Goal: Check status: Check status

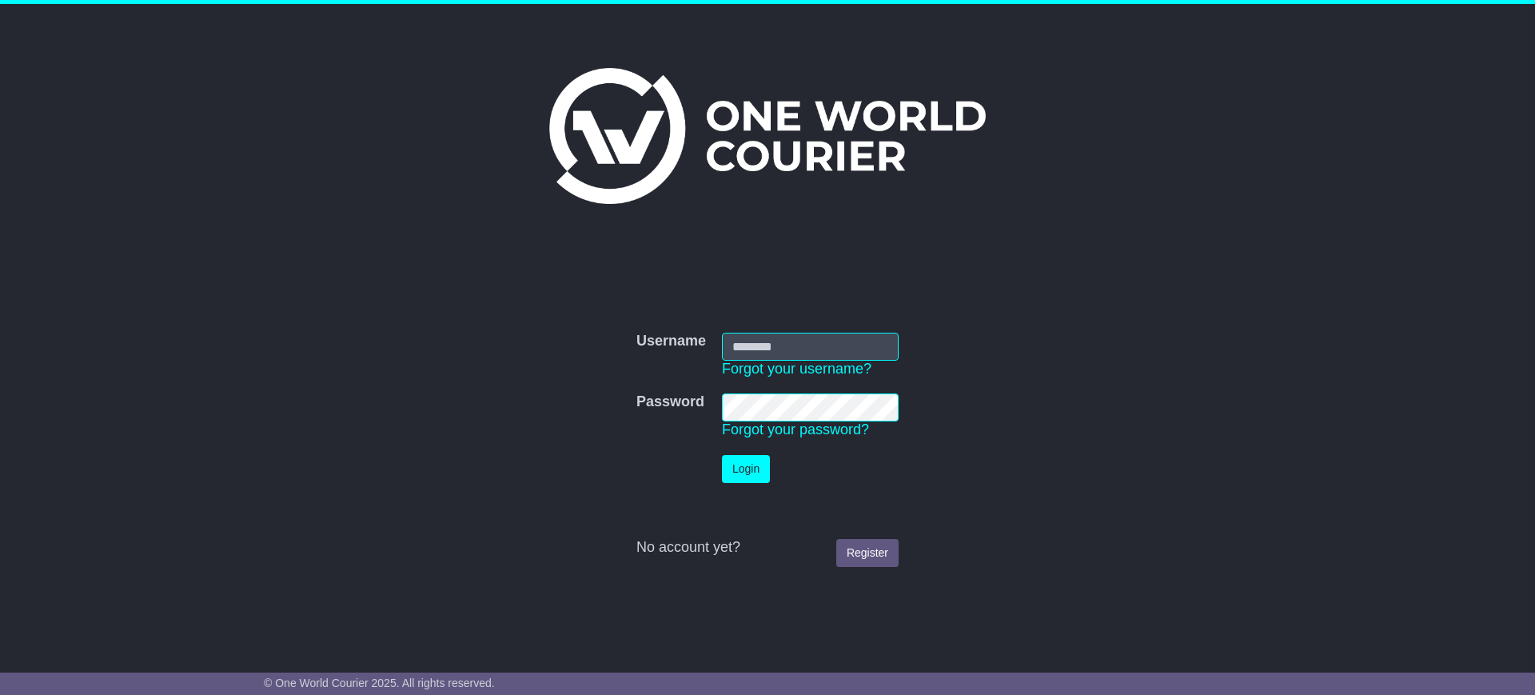
type input "**********"
click at [744, 461] on button "Login" at bounding box center [746, 469] width 48 height 28
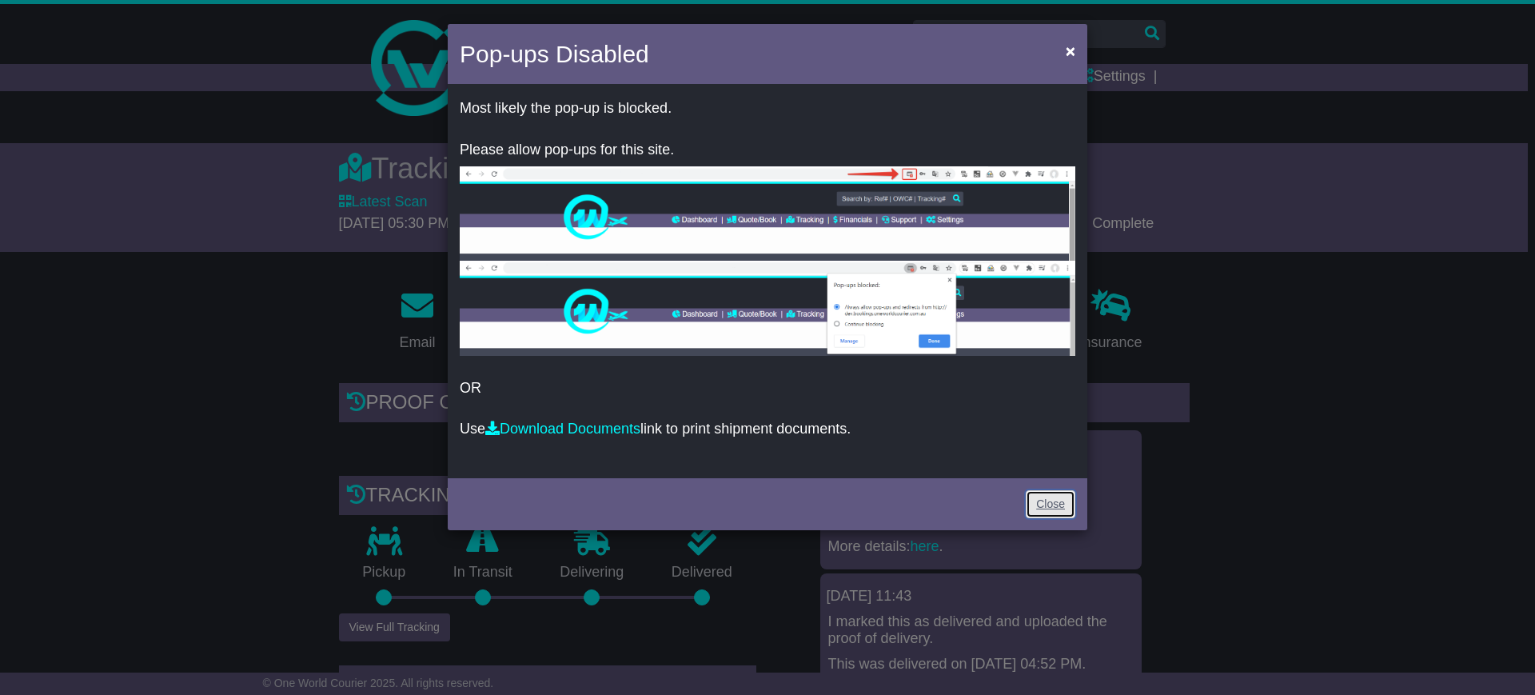
click at [1047, 492] on link "Close" at bounding box center [1051, 504] width 50 height 28
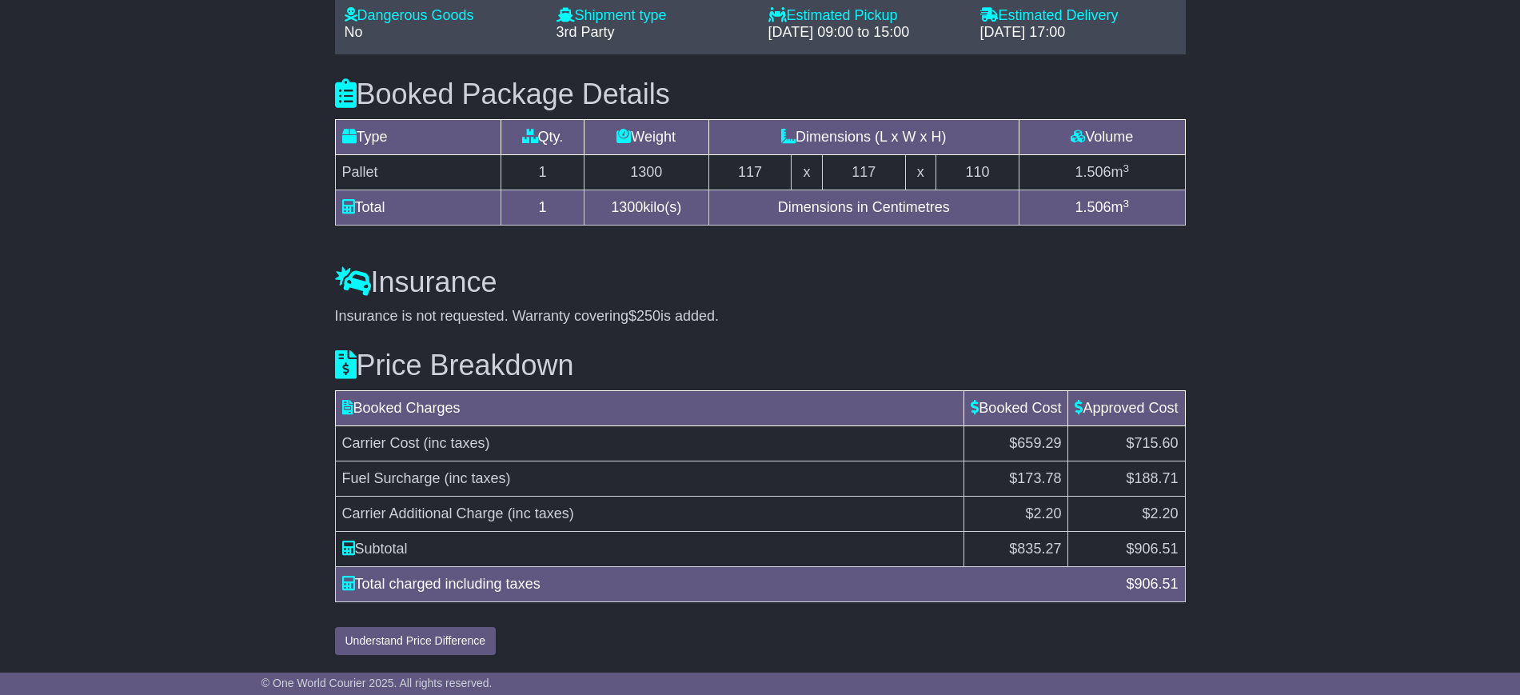
scroll to position [1459, 0]
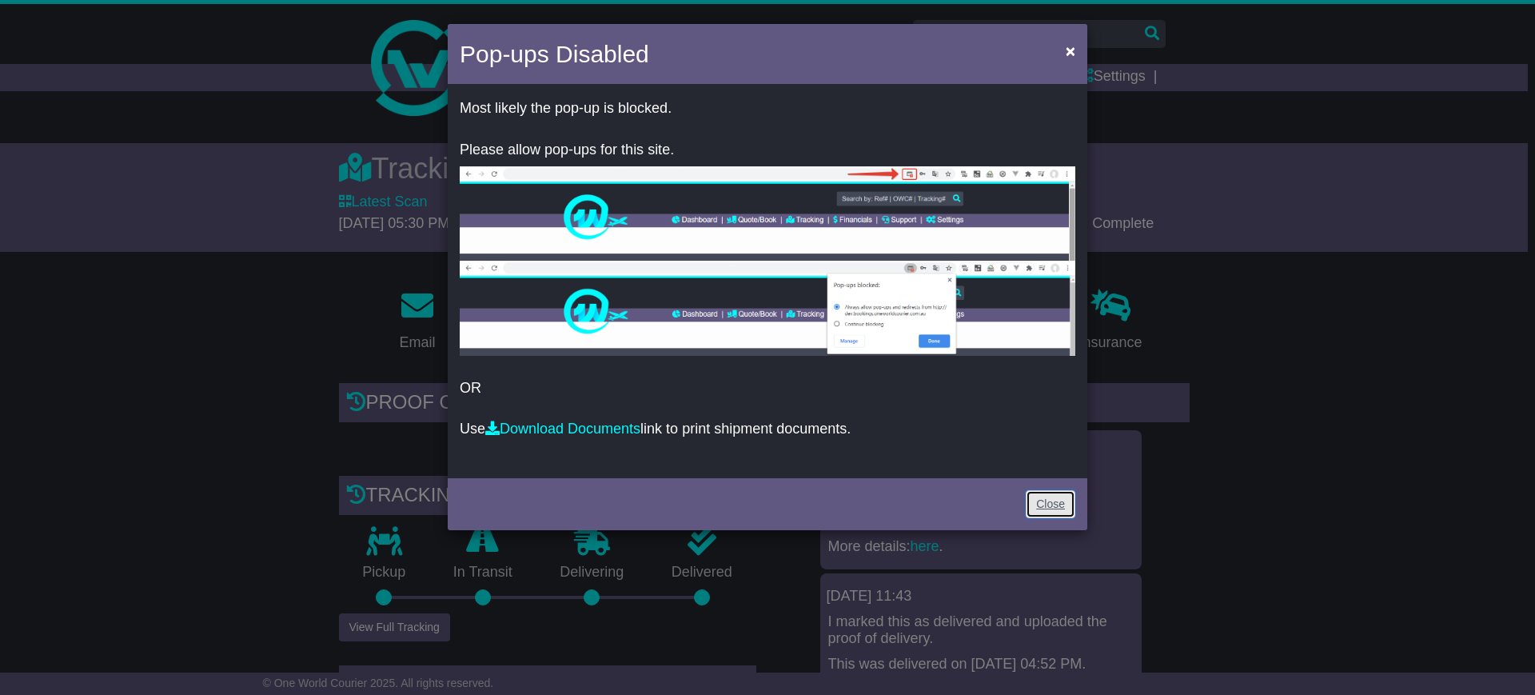
click at [1036, 505] on link "Close" at bounding box center [1051, 504] width 50 height 28
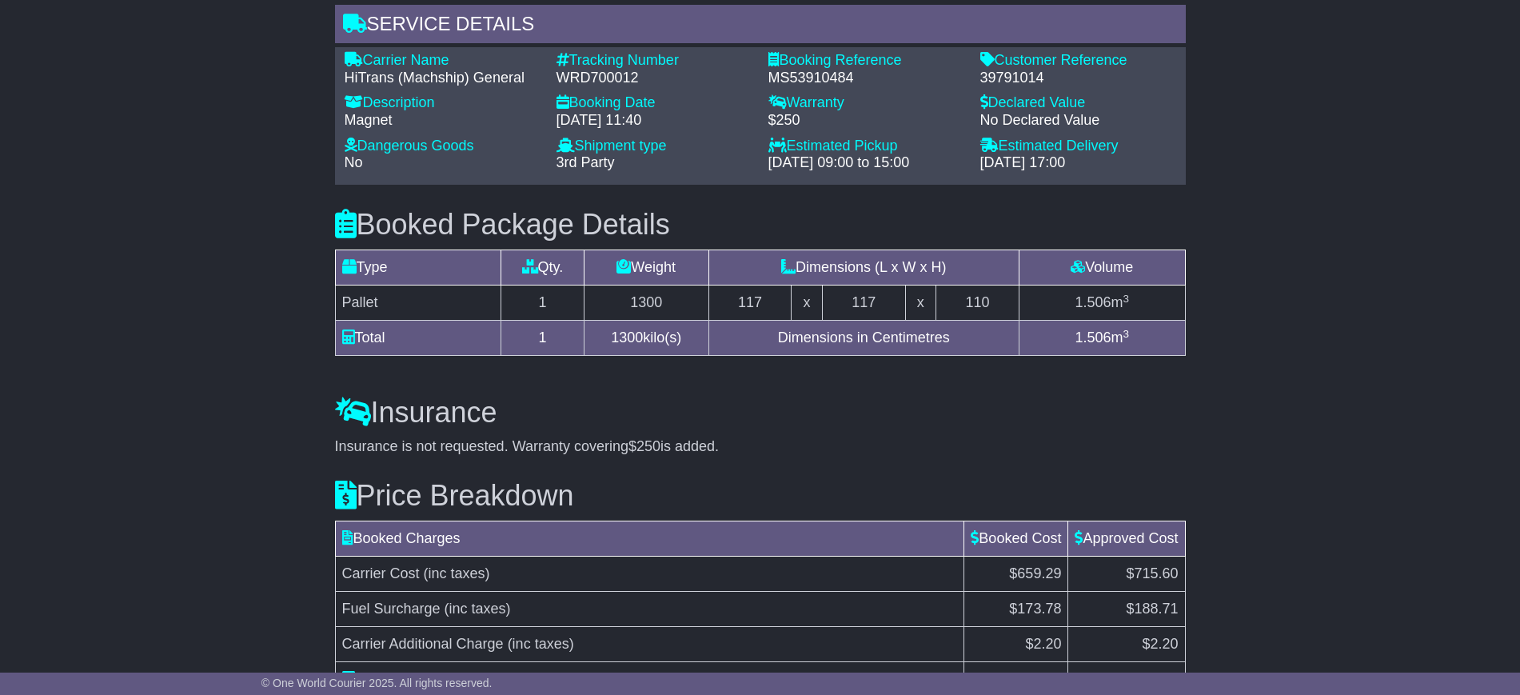
scroll to position [1459, 0]
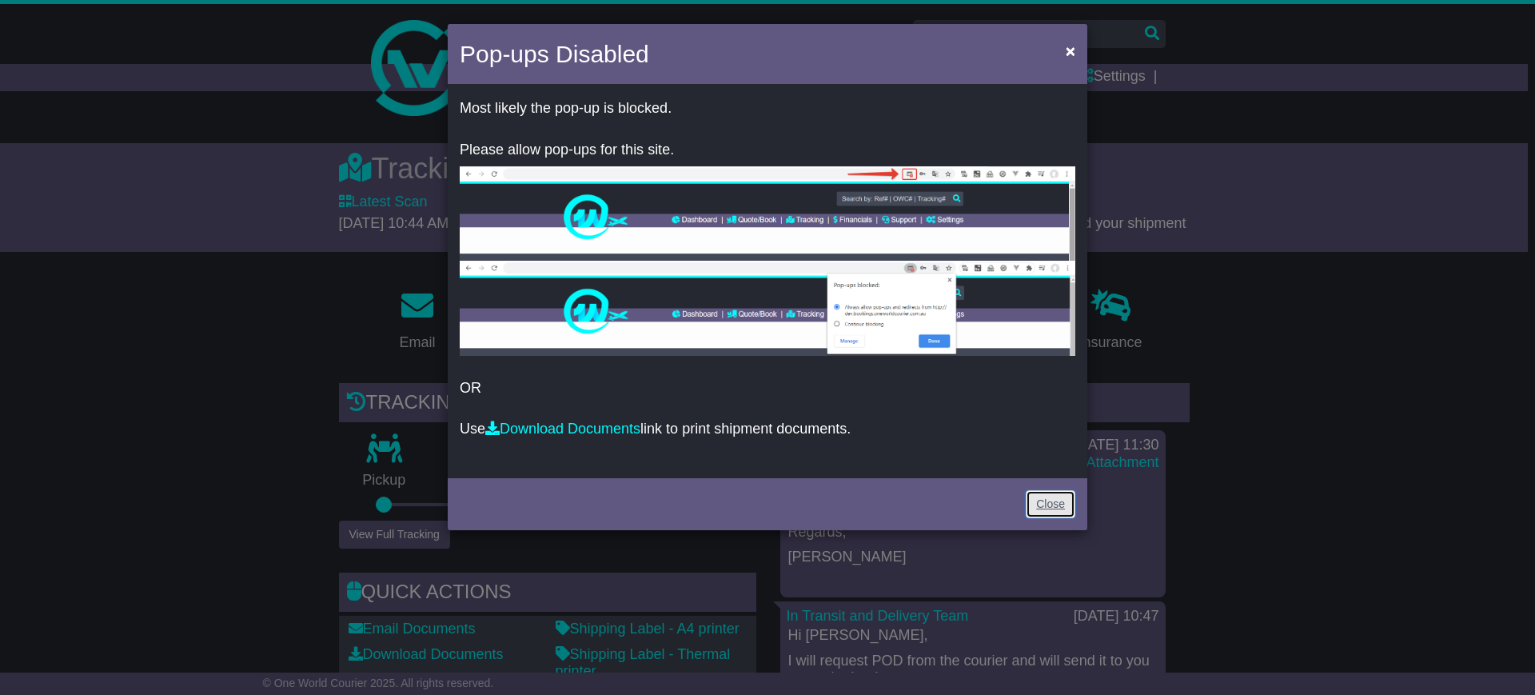
click at [1064, 499] on link "Close" at bounding box center [1051, 504] width 50 height 28
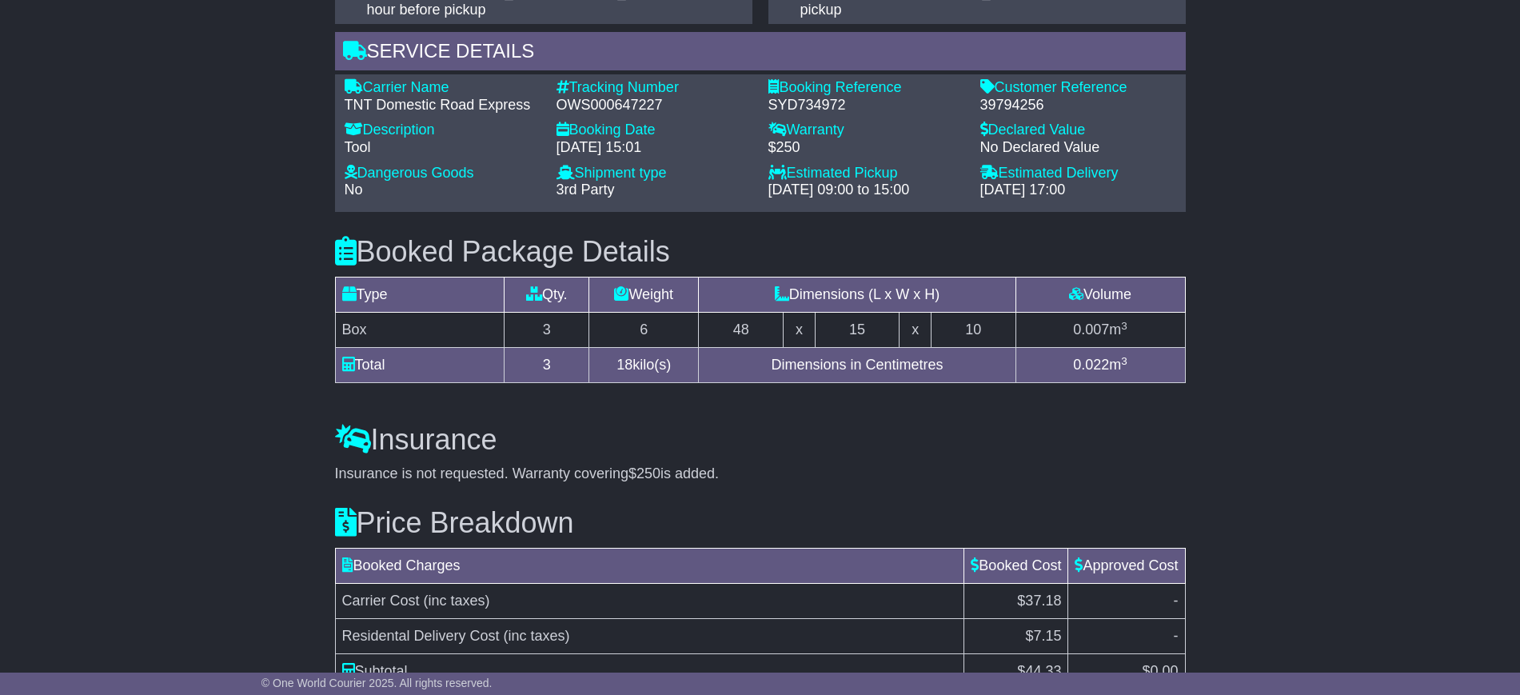
scroll to position [1291, 0]
